Goal: Task Accomplishment & Management: Complete application form

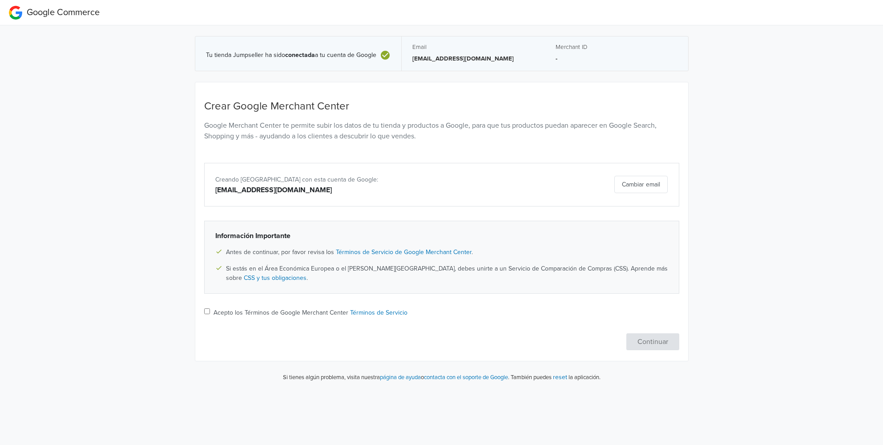
click at [206, 313] on input "Acepto los Términos de Google Merchant Center Términos de Servicio" at bounding box center [207, 311] width 6 height 6
checkbox input "true"
click at [652, 341] on button "Continuar" at bounding box center [652, 341] width 53 height 17
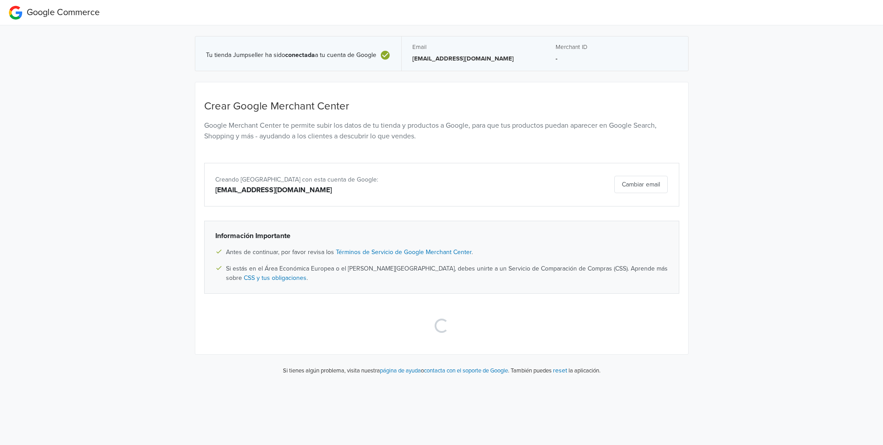
select select "cl"
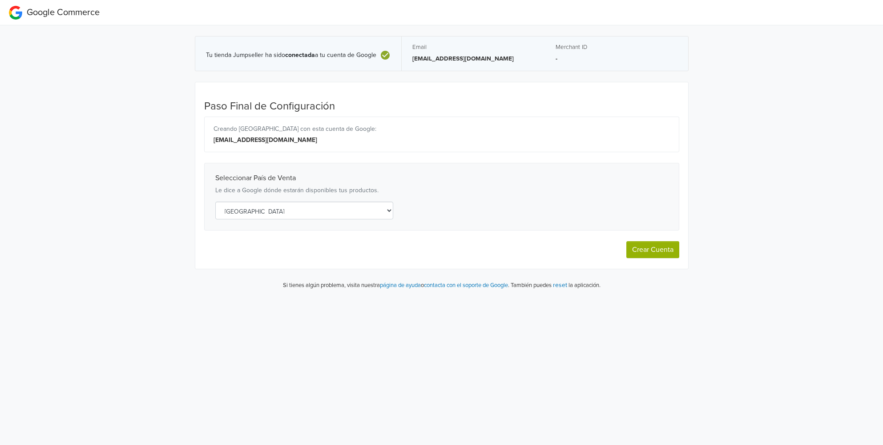
click at [381, 213] on select "Selecciona un país [GEOGRAPHIC_DATA] [GEOGRAPHIC_DATA] [GEOGRAPHIC_DATA] [GEOGR…" at bounding box center [304, 210] width 178 height 18
select select "cl"
click at [313, 211] on select "Selecciona un país [GEOGRAPHIC_DATA] [GEOGRAPHIC_DATA] [GEOGRAPHIC_DATA] [GEOGR…" at bounding box center [304, 210] width 178 height 18
click at [448, 60] on p "[EMAIL_ADDRESS][DOMAIN_NAME]" at bounding box center [473, 58] width 122 height 9
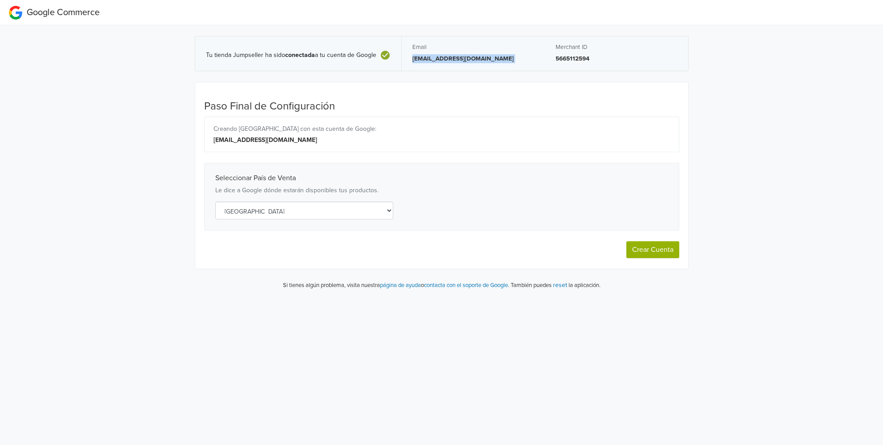
click at [448, 60] on p "[EMAIL_ADDRESS][DOMAIN_NAME]" at bounding box center [473, 58] width 122 height 9
click at [437, 61] on p "[EMAIL_ADDRESS][DOMAIN_NAME]" at bounding box center [473, 58] width 122 height 9
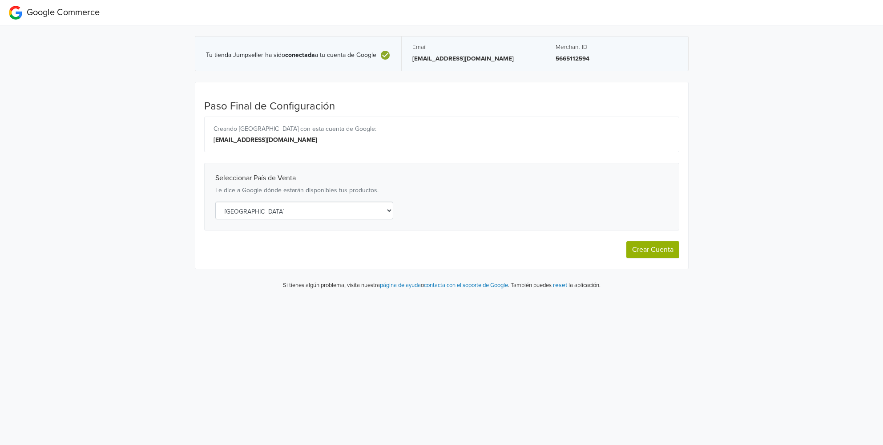
click at [434, 72] on div "Tu tienda Jumpseller ha sido conectada a tu cuenta de Google Email pame@notmedi…" at bounding box center [441, 53] width 493 height 56
select select "cl"
click at [279, 212] on select "Selecciona un país [GEOGRAPHIC_DATA] [GEOGRAPHIC_DATA] [GEOGRAPHIC_DATA] [GEOGR…" at bounding box center [304, 210] width 178 height 18
